Goal: Task Accomplishment & Management: Manage account settings

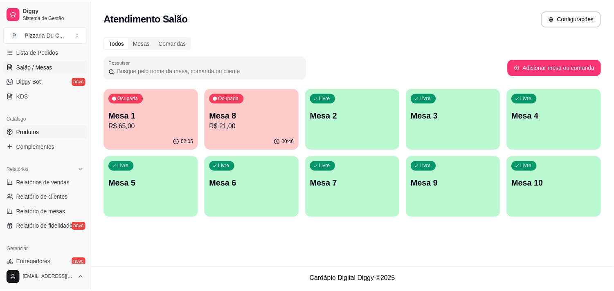
scroll to position [136, 0]
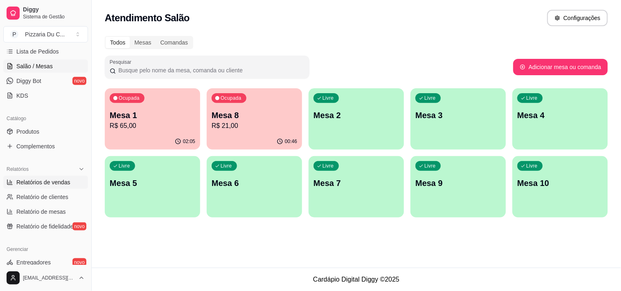
click at [59, 178] on span "Relatórios de vendas" at bounding box center [43, 182] width 54 height 8
select select "ALL"
select select "0"
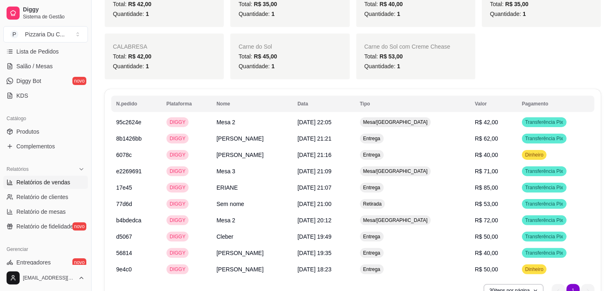
scroll to position [536, 0]
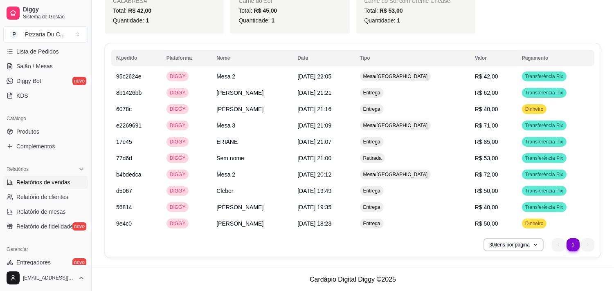
click at [574, 247] on li "1" at bounding box center [573, 245] width 13 height 13
click at [527, 250] on button "30 itens por página" at bounding box center [514, 245] width 60 height 13
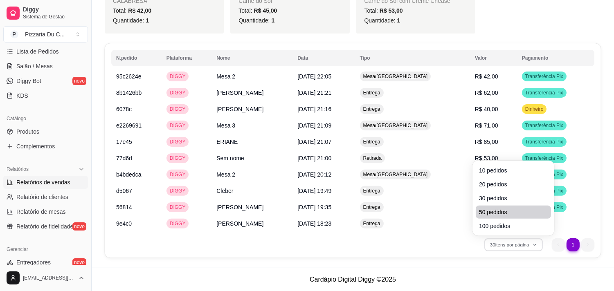
click at [508, 211] on span "50 pedidos" at bounding box center [513, 212] width 69 height 8
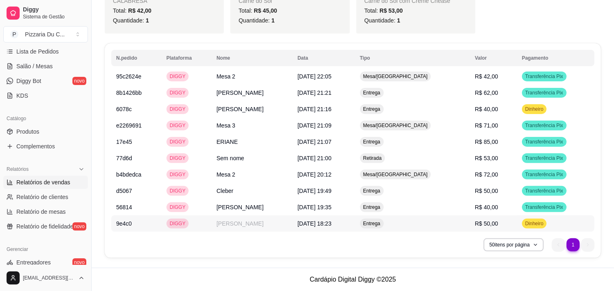
click at [354, 226] on td "[DATE] 18:23" at bounding box center [324, 224] width 62 height 16
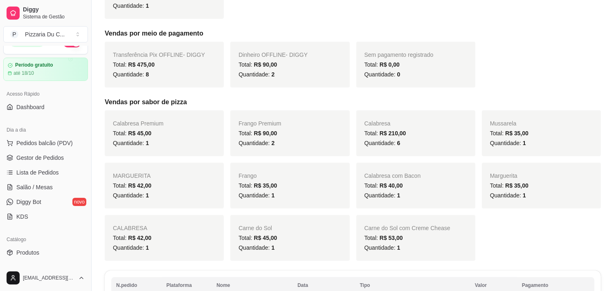
scroll to position [0, 0]
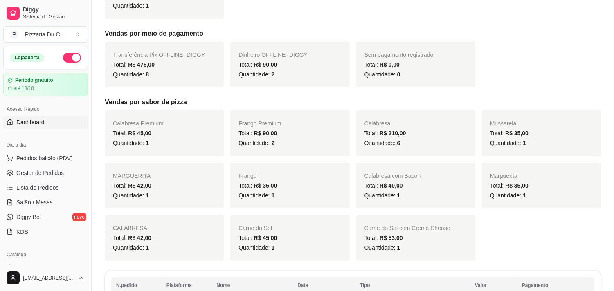
click at [51, 126] on link "Dashboard" at bounding box center [45, 122] width 85 height 13
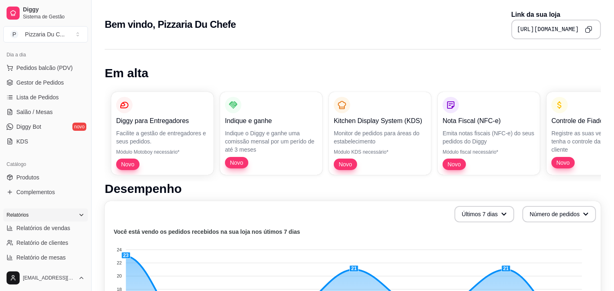
scroll to position [91, 0]
click at [36, 181] on link "Produtos" at bounding box center [45, 177] width 85 height 13
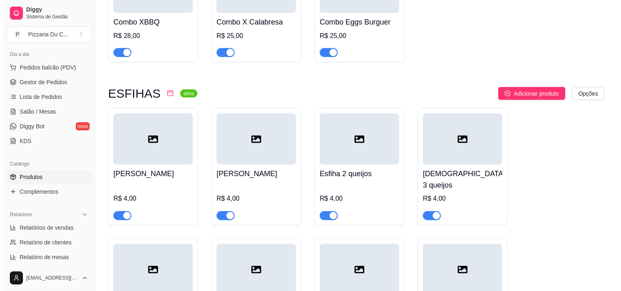
scroll to position [2592, 0]
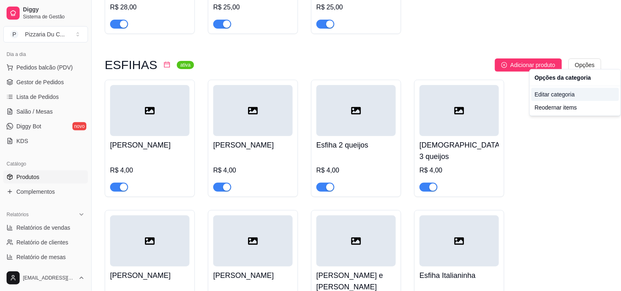
click at [576, 97] on div "Editar categoria" at bounding box center [575, 94] width 88 height 13
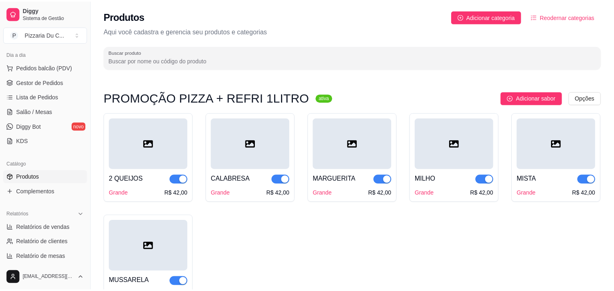
scroll to position [2396, 0]
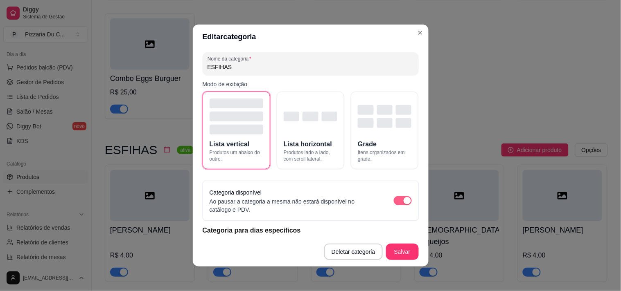
click at [394, 199] on span "button" at bounding box center [403, 200] width 18 height 9
click at [395, 251] on button "Salvar" at bounding box center [402, 252] width 33 height 16
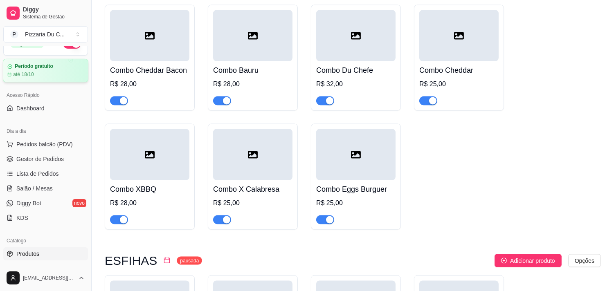
scroll to position [0, 0]
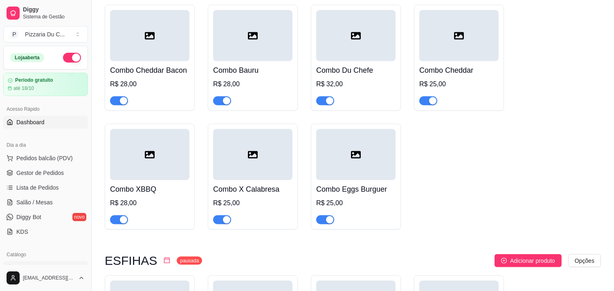
click at [55, 122] on link "Dashboard" at bounding box center [45, 122] width 85 height 13
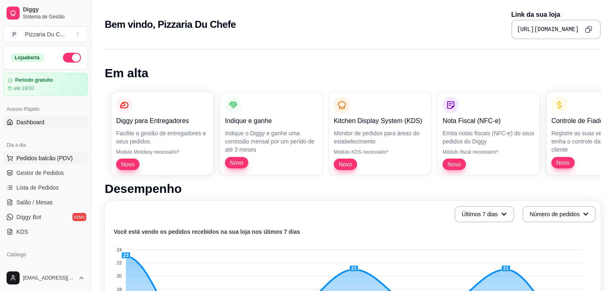
click at [47, 161] on span "Pedidos balcão (PDV)" at bounding box center [44, 158] width 56 height 8
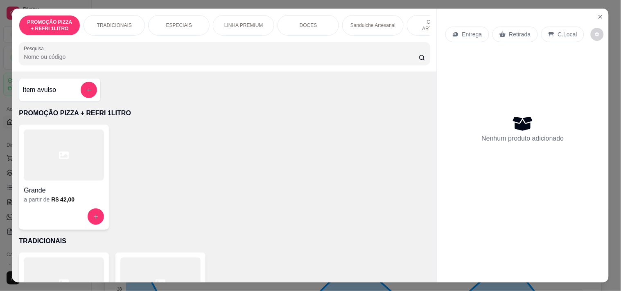
click at [352, 23] on p "Sanduiche Artesanal" at bounding box center [372, 25] width 45 height 7
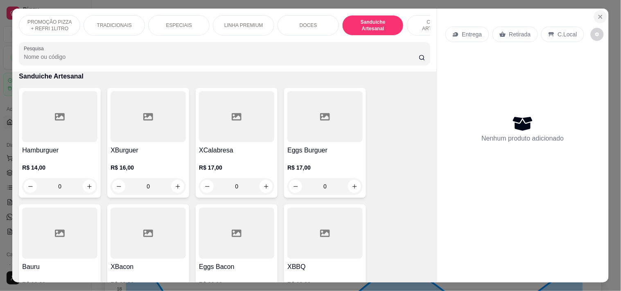
click at [597, 16] on icon "Close" at bounding box center [600, 17] width 7 height 7
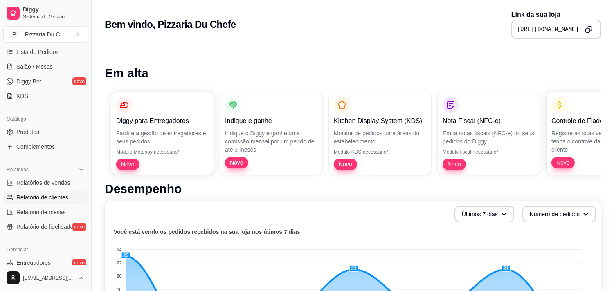
scroll to position [136, 0]
click at [43, 187] on link "Relatórios de vendas" at bounding box center [45, 182] width 85 height 13
select select "ALL"
select select "0"
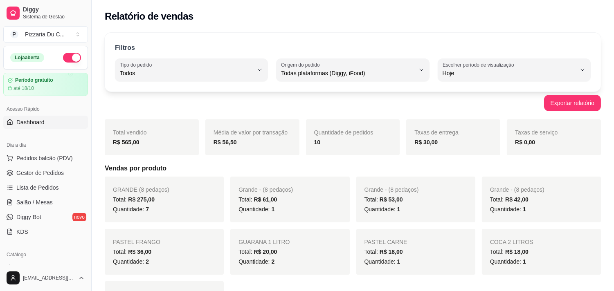
click at [40, 119] on span "Dashboard" at bounding box center [30, 122] width 28 height 8
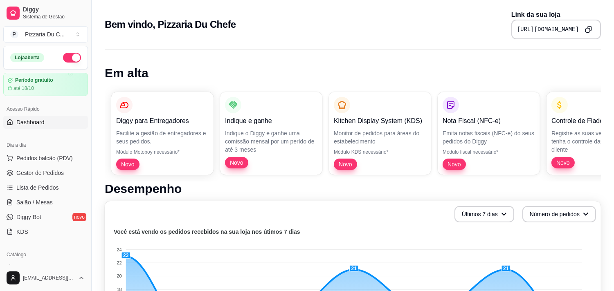
click at [59, 121] on link "Dashboard" at bounding box center [45, 122] width 85 height 13
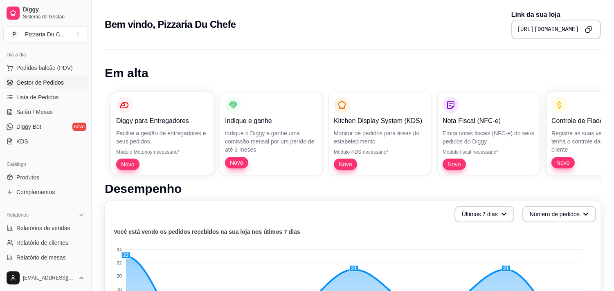
scroll to position [91, 0]
click at [50, 179] on link "Produtos" at bounding box center [45, 177] width 85 height 13
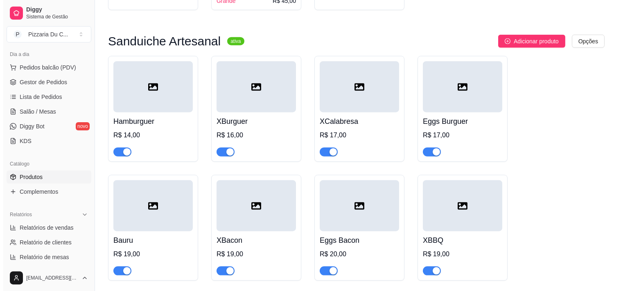
scroll to position [1728, 0]
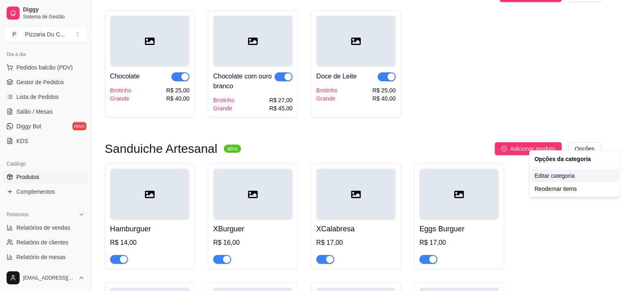
click at [542, 173] on div "Editar categoria" at bounding box center [575, 175] width 88 height 13
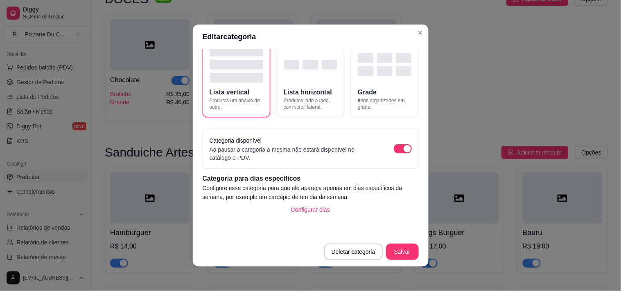
scroll to position [2, 0]
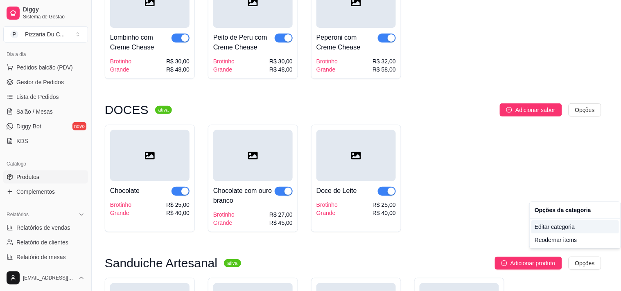
click at [571, 230] on div "Editar categoria" at bounding box center [575, 227] width 88 height 13
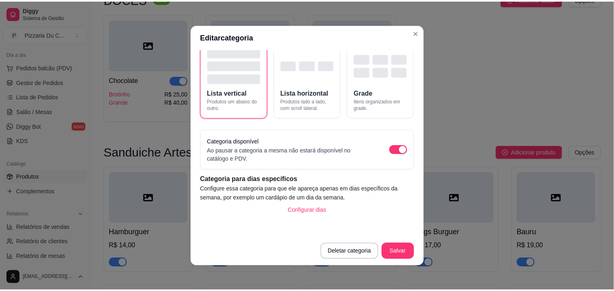
scroll to position [52, 0]
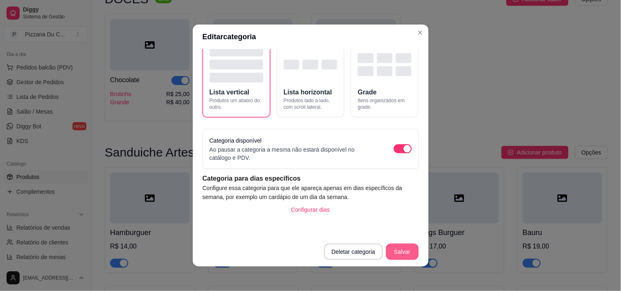
click at [402, 247] on button "Salvar" at bounding box center [402, 252] width 33 height 16
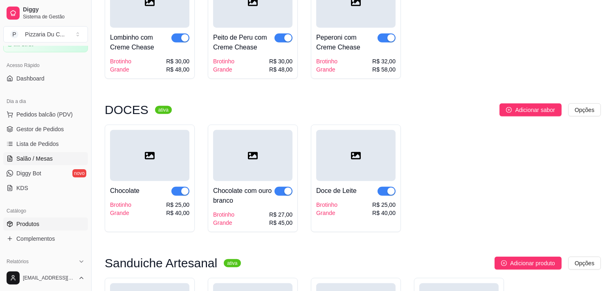
scroll to position [45, 0]
click at [49, 82] on link "Dashboard" at bounding box center [45, 76] width 85 height 13
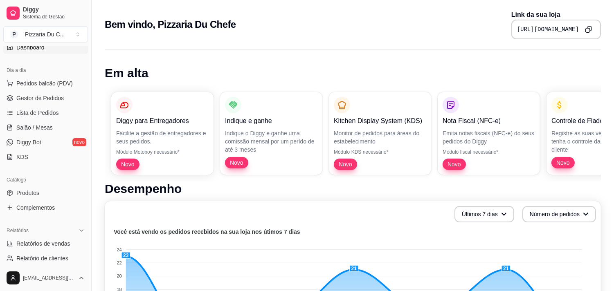
scroll to position [91, 0]
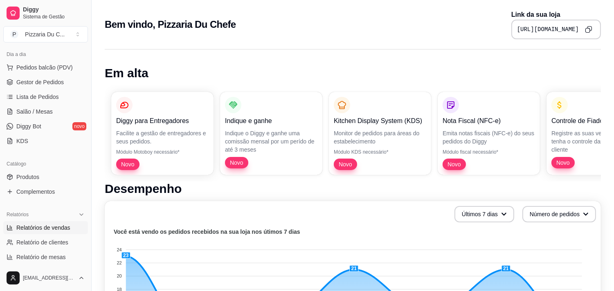
click at [55, 229] on span "Relatórios de vendas" at bounding box center [43, 228] width 54 height 8
select select "ALL"
select select "0"
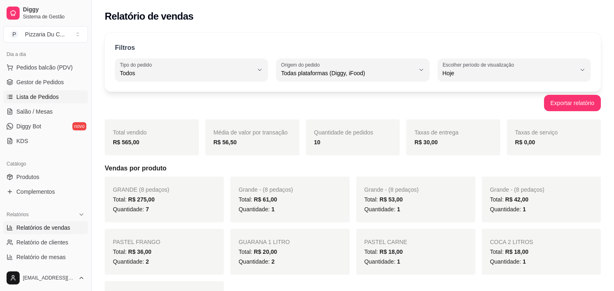
click at [52, 98] on span "Lista de Pedidos" at bounding box center [37, 97] width 43 height 8
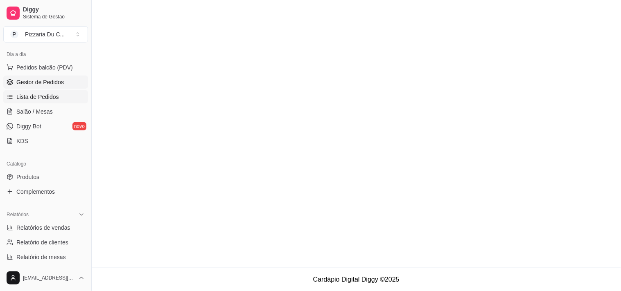
click at [53, 86] on span "Gestor de Pedidos" at bounding box center [39, 82] width 47 height 8
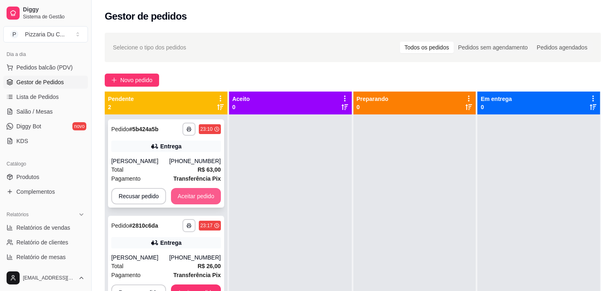
click at [185, 191] on button "Aceitar pedido" at bounding box center [196, 196] width 50 height 16
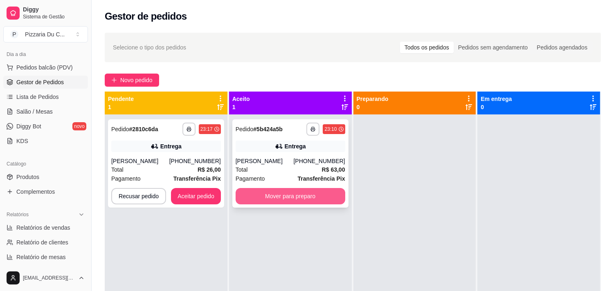
click at [275, 201] on button "Mover para preparo" at bounding box center [291, 196] width 110 height 16
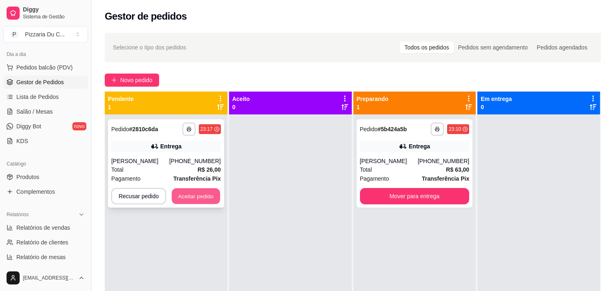
click at [212, 198] on button "Aceitar pedido" at bounding box center [196, 197] width 48 height 16
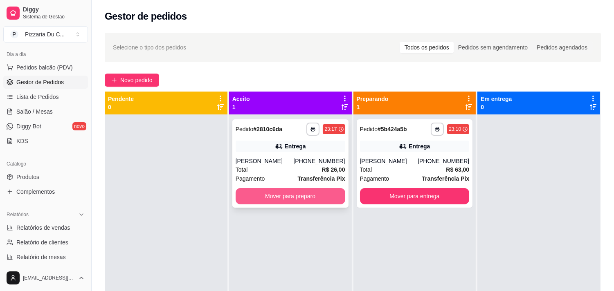
click at [303, 199] on button "Mover para preparo" at bounding box center [291, 196] width 110 height 16
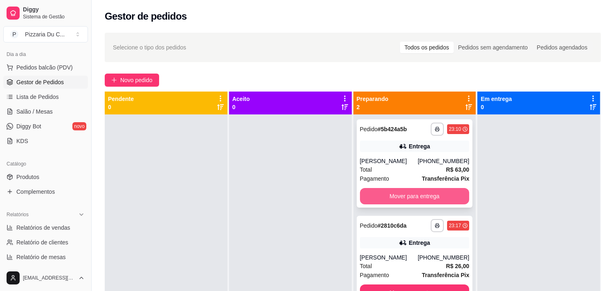
click at [418, 198] on button "Mover para entrega" at bounding box center [415, 196] width 110 height 16
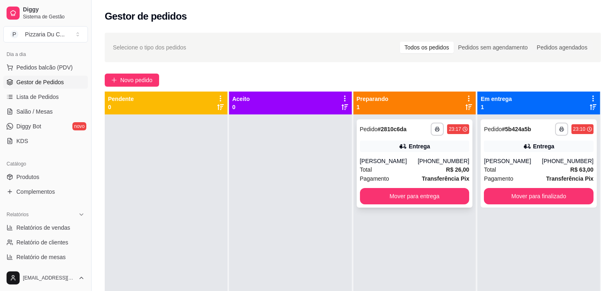
click at [422, 203] on button "Mover para entrega" at bounding box center [415, 196] width 110 height 16
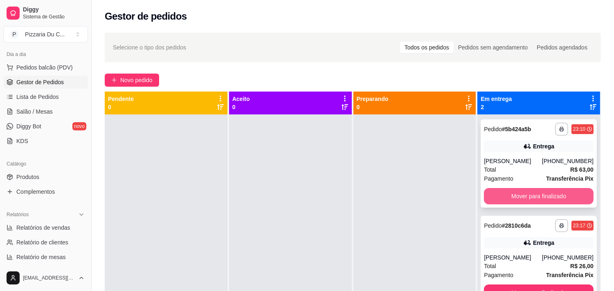
click at [494, 199] on button "Mover para finalizado" at bounding box center [539, 196] width 110 height 16
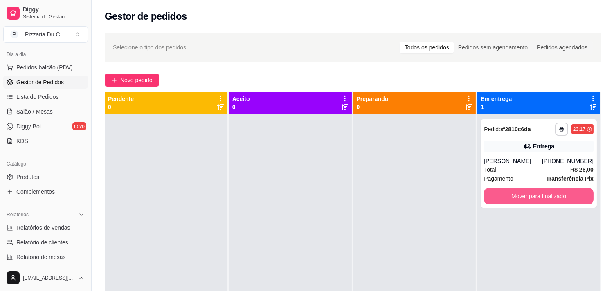
click at [494, 199] on button "Mover para finalizado" at bounding box center [539, 196] width 110 height 16
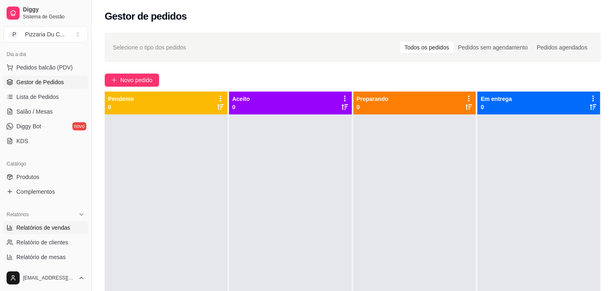
click at [47, 226] on span "Relatórios de vendas" at bounding box center [43, 228] width 54 height 8
select select "ALL"
select select "0"
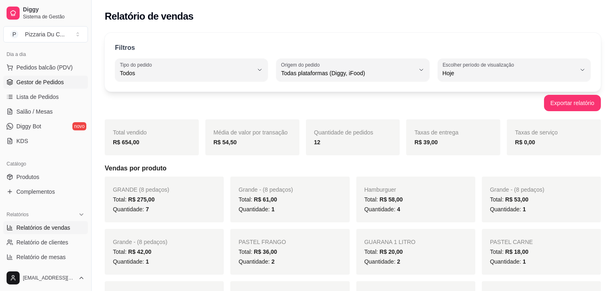
click at [39, 79] on span "Gestor de Pedidos" at bounding box center [39, 82] width 47 height 8
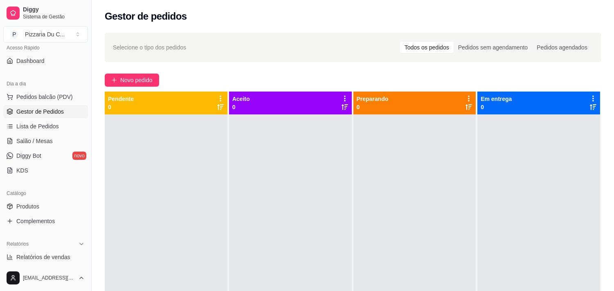
scroll to position [45, 0]
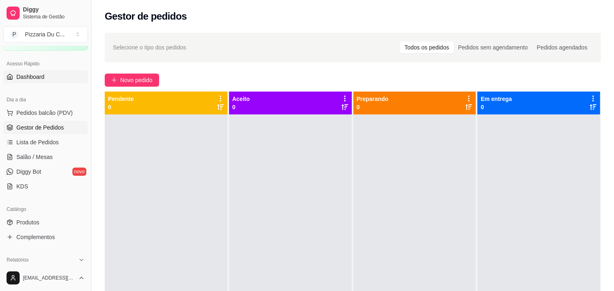
click at [34, 75] on span "Dashboard" at bounding box center [30, 77] width 28 height 8
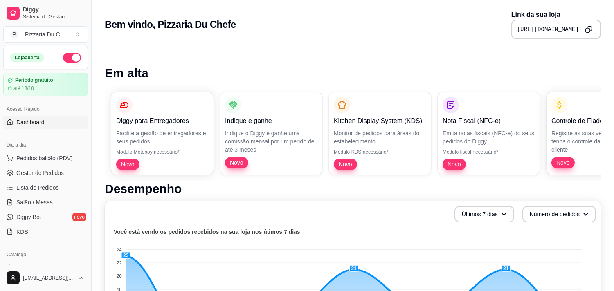
click at [65, 52] on div "Loja aberta" at bounding box center [46, 57] width 84 height 23
click at [68, 56] on button "button" at bounding box center [72, 58] width 18 height 10
